Goal: Transaction & Acquisition: Purchase product/service

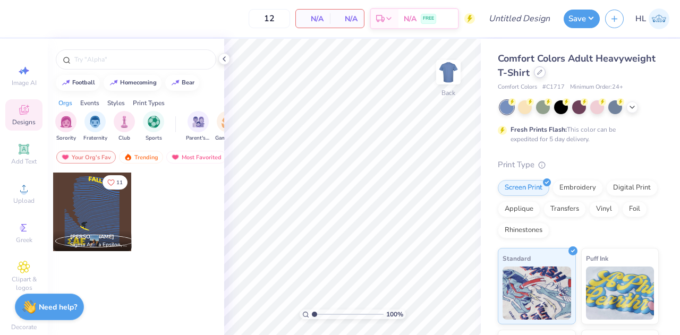
click at [542, 74] on icon at bounding box center [539, 72] width 5 height 5
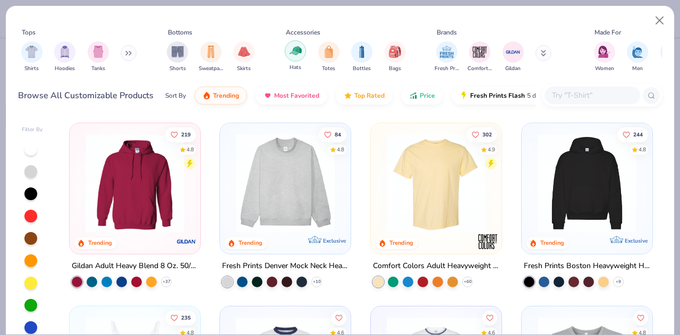
click at [297, 50] on img "filter for Hats" at bounding box center [295, 51] width 12 height 12
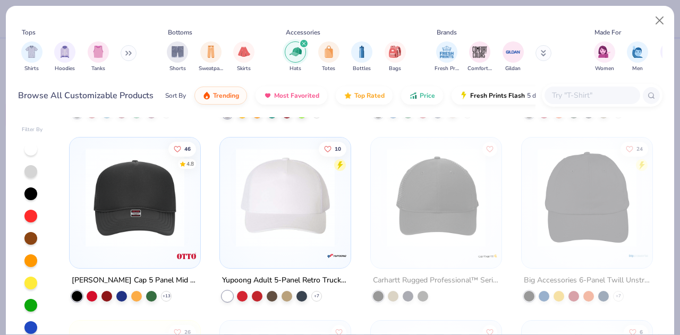
scroll to position [204, 0]
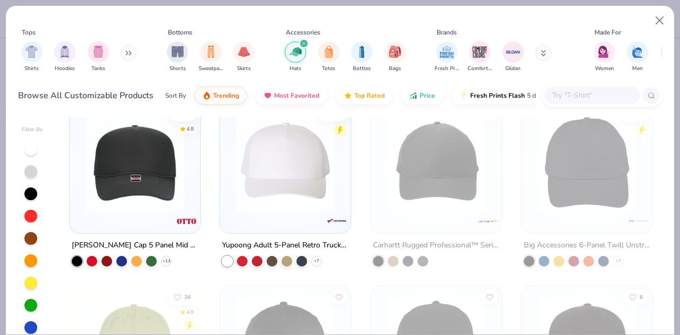
click at [128, 240] on div "[PERSON_NAME] Cap 5 Panel Mid Profile Mesh Back Trucker Hat" at bounding box center [135, 244] width 126 height 13
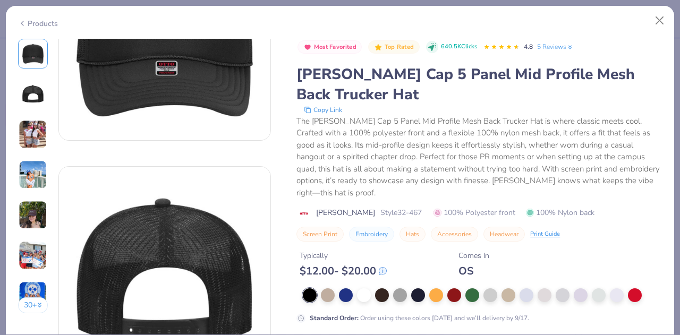
scroll to position [111, 0]
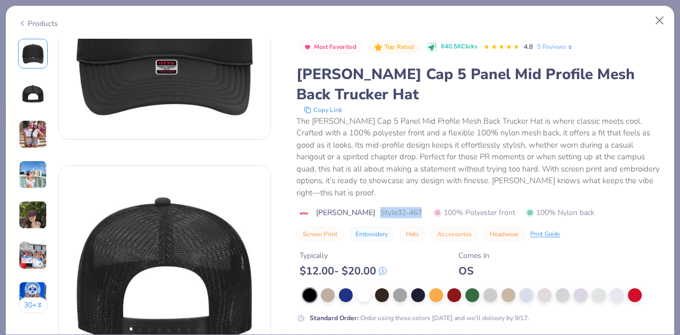
drag, startPoint x: 350, startPoint y: 212, endPoint x: 398, endPoint y: 211, distance: 47.3
click at [398, 211] on div "[PERSON_NAME] Cap Style [PHONE_NUMBER]% Polyester front 100% Nylon back" at bounding box center [478, 212] width 365 height 11
copy span "Style 32-467"
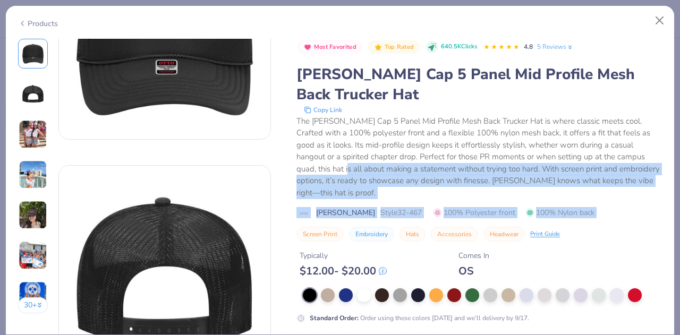
drag, startPoint x: 294, startPoint y: 119, endPoint x: 328, endPoint y: 165, distance: 56.2
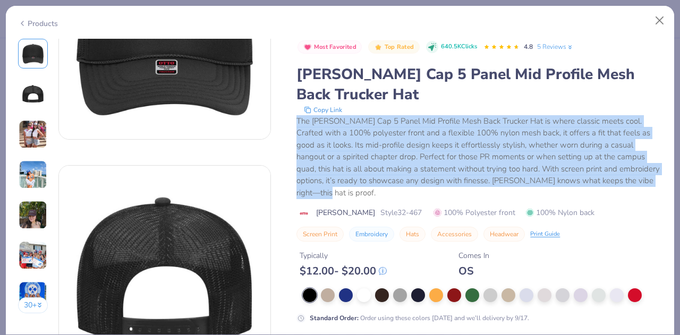
drag, startPoint x: 297, startPoint y: 118, endPoint x: 326, endPoint y: 188, distance: 75.9
click at [326, 188] on div "The [PERSON_NAME] Cap 5 Panel Mid Profile Mesh Back Trucker Hat is where classi…" at bounding box center [478, 157] width 365 height 84
copy div "The [PERSON_NAME] Cap 5 Panel Mid Profile Mesh Back Trucker Hat is where classi…"
